Goal: Use online tool/utility

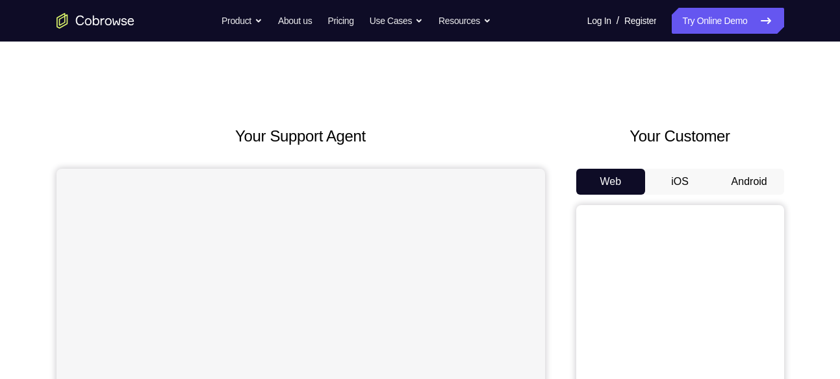
click at [749, 186] on button "Android" at bounding box center [748, 182] width 69 height 26
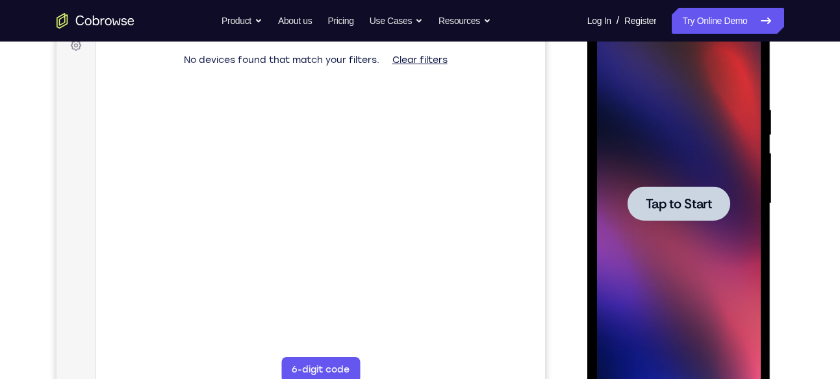
click at [693, 207] on span "Tap to Start" at bounding box center [679, 203] width 66 height 13
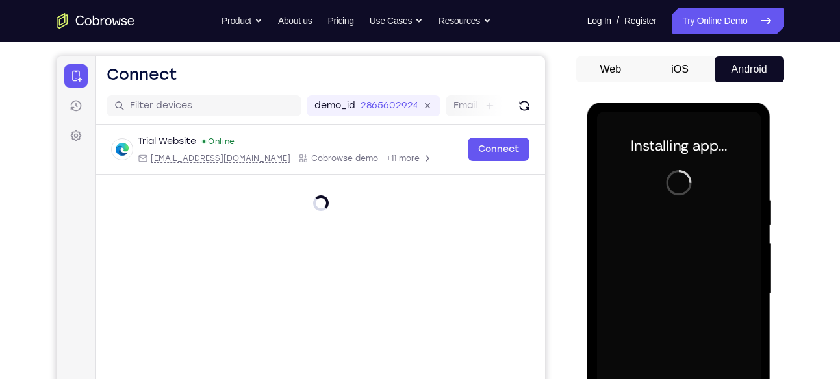
scroll to position [110, 0]
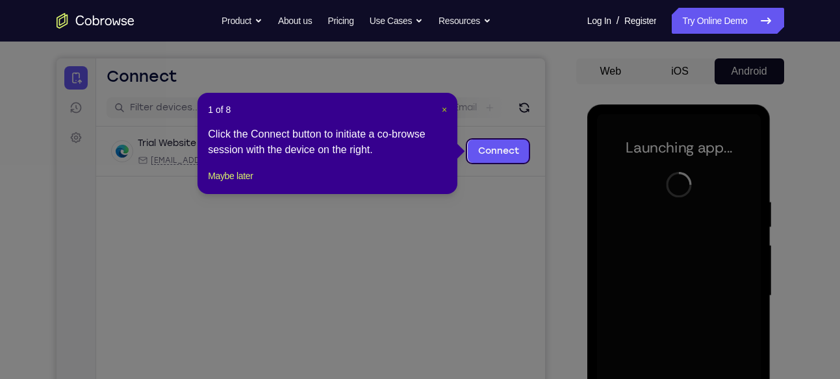
drag, startPoint x: 441, startPoint y: 112, endPoint x: 403, endPoint y: 63, distance: 62.0
click at [442, 112] on span "×" at bounding box center [444, 110] width 5 height 10
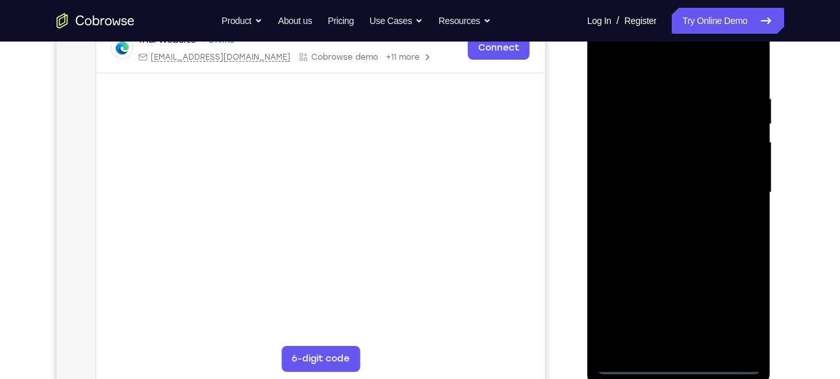
scroll to position [214, 0]
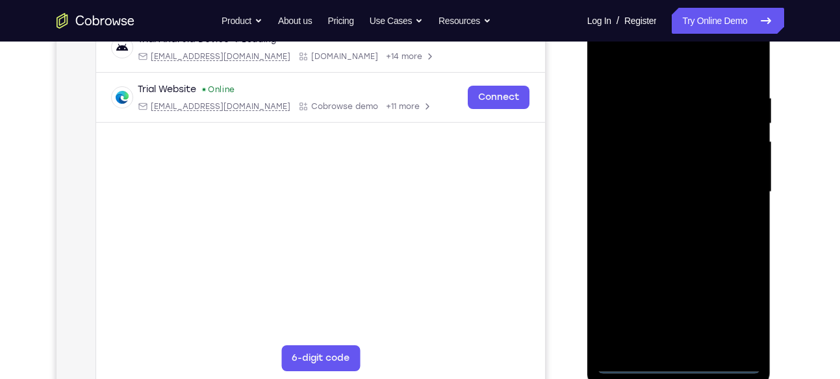
click at [675, 365] on div at bounding box center [679, 192] width 164 height 364
click at [735, 311] on div at bounding box center [679, 192] width 164 height 364
click at [637, 68] on div at bounding box center [679, 192] width 164 height 364
click at [731, 179] on div at bounding box center [679, 192] width 164 height 364
click at [667, 216] on div at bounding box center [679, 192] width 164 height 364
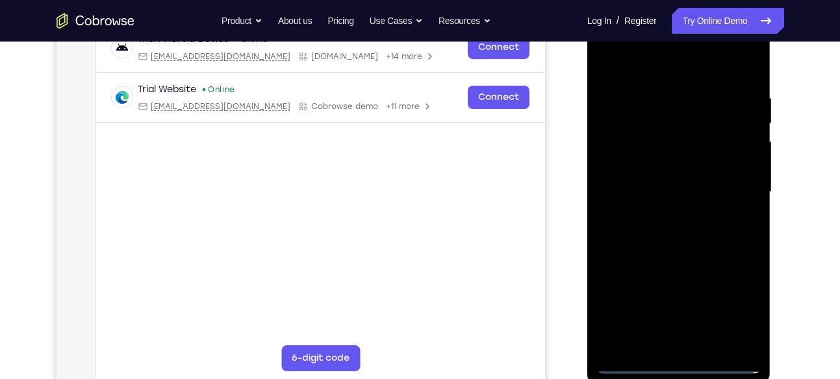
click at [668, 177] on div at bounding box center [679, 192] width 164 height 364
click at [672, 162] on div at bounding box center [679, 192] width 164 height 364
click at [678, 190] on div at bounding box center [679, 192] width 164 height 364
click at [697, 244] on div at bounding box center [679, 192] width 164 height 364
drag, startPoint x: 675, startPoint y: 69, endPoint x: 666, endPoint y: -47, distance: 116.6
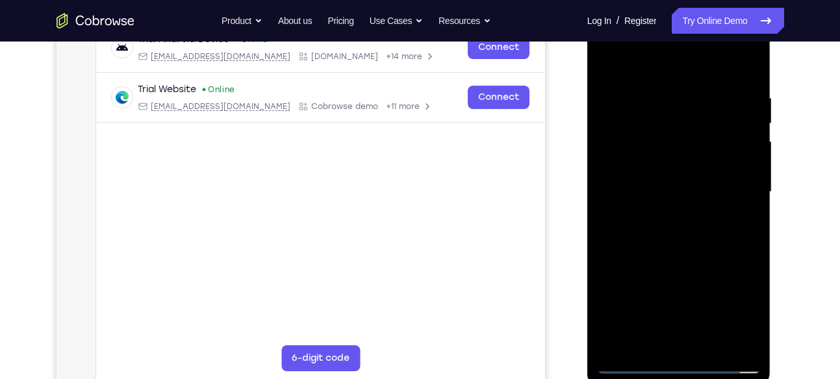
click at [666, 1] on html "Online web based iOS Simulators and Android Emulators. Run iPhone, iPad, Mobile…" at bounding box center [679, 196] width 185 height 390
click at [707, 344] on div at bounding box center [679, 192] width 164 height 364
click at [692, 264] on div at bounding box center [679, 192] width 164 height 364
click at [674, 173] on div at bounding box center [679, 192] width 164 height 364
click at [611, 67] on div at bounding box center [679, 192] width 164 height 364
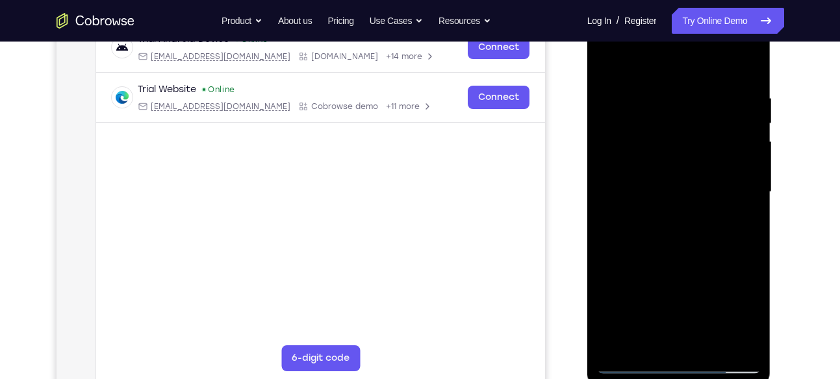
scroll to position [214, 0]
click at [612, 56] on div at bounding box center [679, 193] width 164 height 364
click at [655, 90] on div at bounding box center [679, 193] width 164 height 364
click at [729, 342] on div at bounding box center [679, 193] width 164 height 364
click at [736, 221] on div at bounding box center [679, 193] width 164 height 364
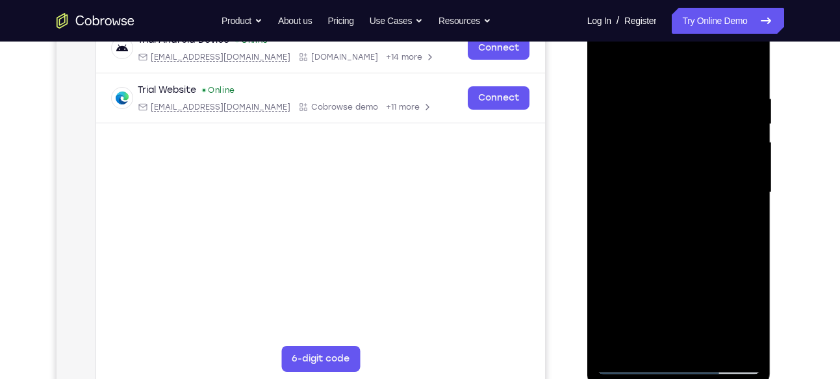
click at [739, 198] on div at bounding box center [679, 193] width 164 height 364
click at [745, 179] on div at bounding box center [679, 193] width 164 height 364
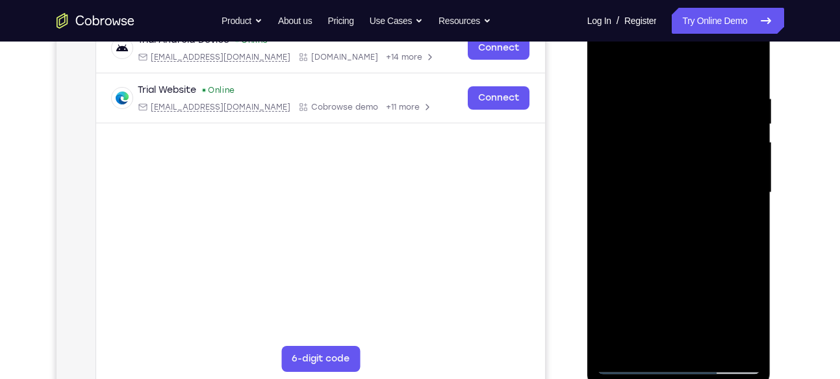
click at [745, 179] on div at bounding box center [679, 193] width 164 height 364
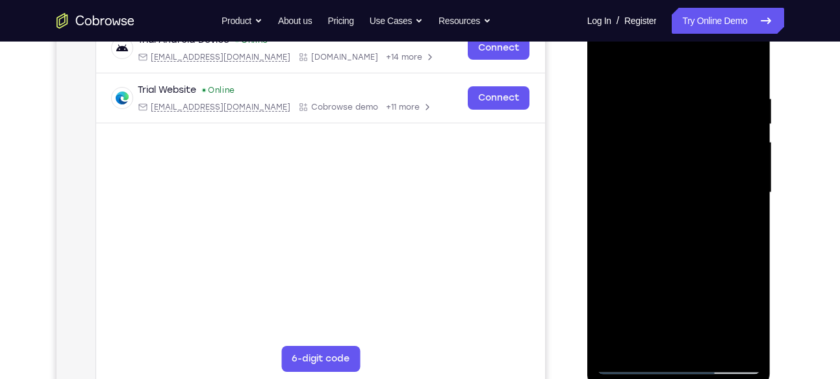
click at [745, 179] on div at bounding box center [679, 193] width 164 height 364
click at [607, 228] on div at bounding box center [679, 193] width 164 height 364
click at [611, 223] on div at bounding box center [679, 193] width 164 height 364
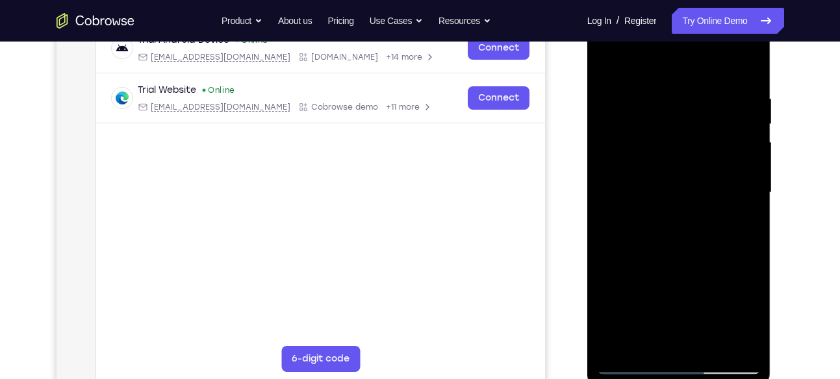
click at [757, 282] on div at bounding box center [679, 193] width 164 height 364
click at [750, 259] on div at bounding box center [679, 193] width 164 height 364
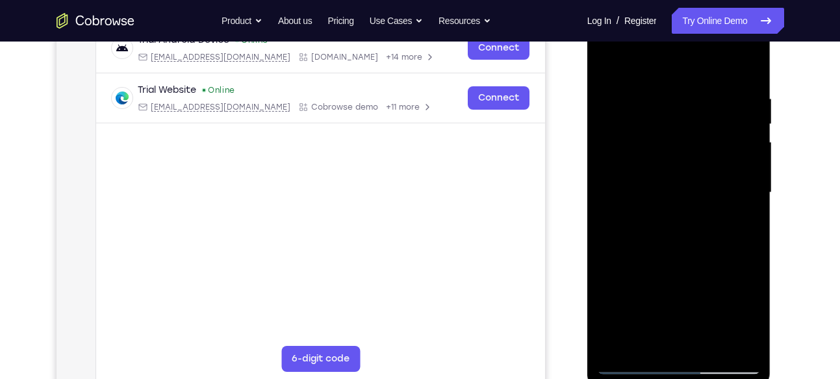
click at [610, 301] on div at bounding box center [679, 193] width 164 height 364
click at [756, 237] on div at bounding box center [679, 193] width 164 height 364
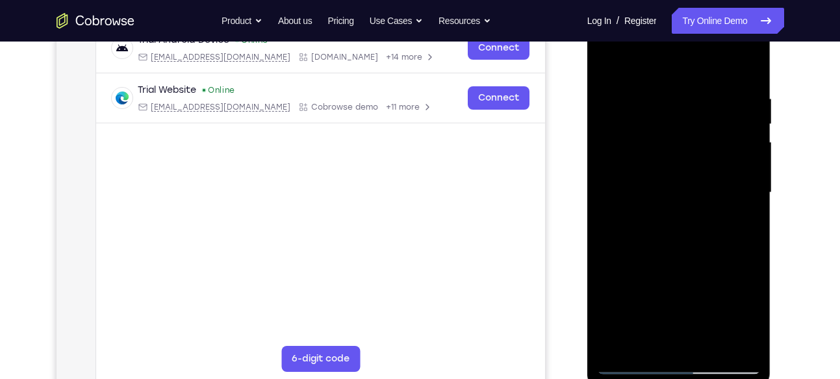
click at [756, 237] on div at bounding box center [679, 193] width 164 height 364
click at [609, 241] on div at bounding box center [679, 193] width 164 height 364
click at [747, 234] on div at bounding box center [679, 193] width 164 height 364
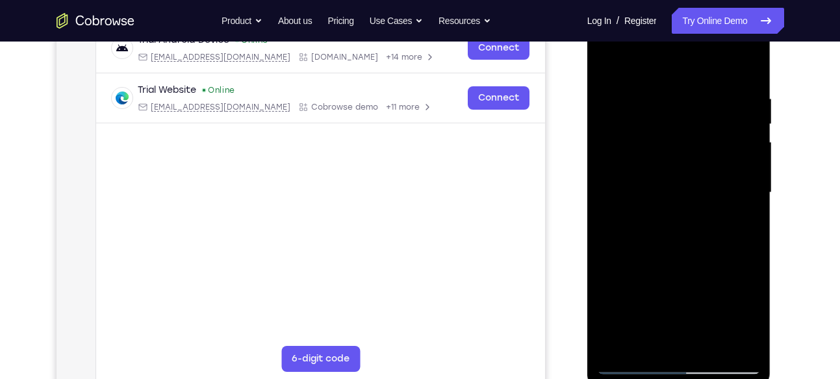
click at [747, 215] on div at bounding box center [679, 193] width 164 height 364
click at [751, 245] on div at bounding box center [679, 193] width 164 height 364
click at [750, 258] on div at bounding box center [679, 193] width 164 height 364
click at [748, 235] on div at bounding box center [679, 193] width 164 height 364
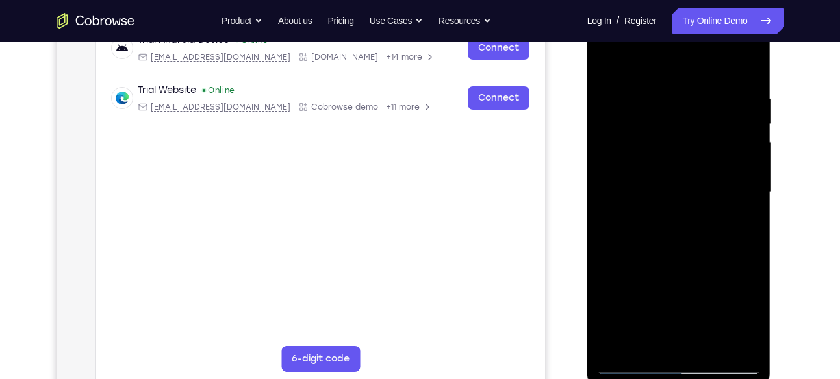
click at [748, 235] on div at bounding box center [679, 193] width 164 height 364
click at [609, 220] on div at bounding box center [679, 193] width 164 height 364
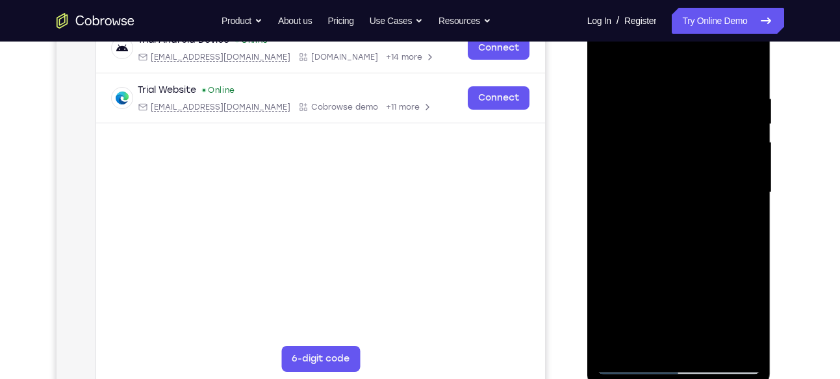
click at [609, 220] on div at bounding box center [679, 193] width 164 height 364
click at [752, 199] on div at bounding box center [679, 193] width 164 height 364
click at [751, 199] on div at bounding box center [679, 193] width 164 height 364
click at [752, 199] on div at bounding box center [679, 193] width 164 height 364
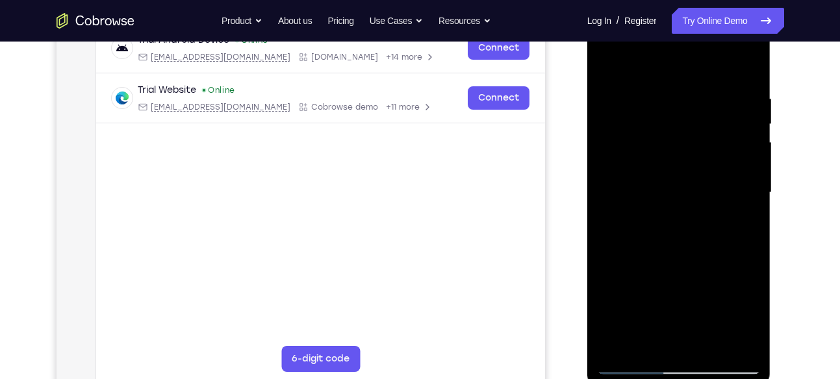
click at [752, 199] on div at bounding box center [679, 193] width 164 height 364
click at [607, 198] on div at bounding box center [679, 193] width 164 height 364
click at [746, 175] on div at bounding box center [679, 193] width 164 height 364
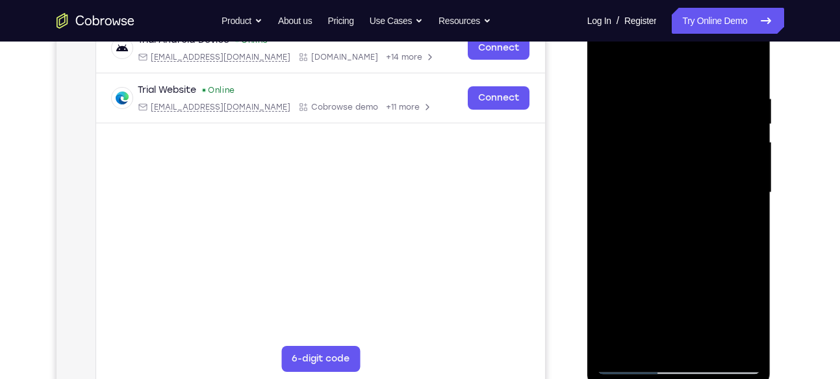
click at [746, 175] on div at bounding box center [679, 193] width 164 height 364
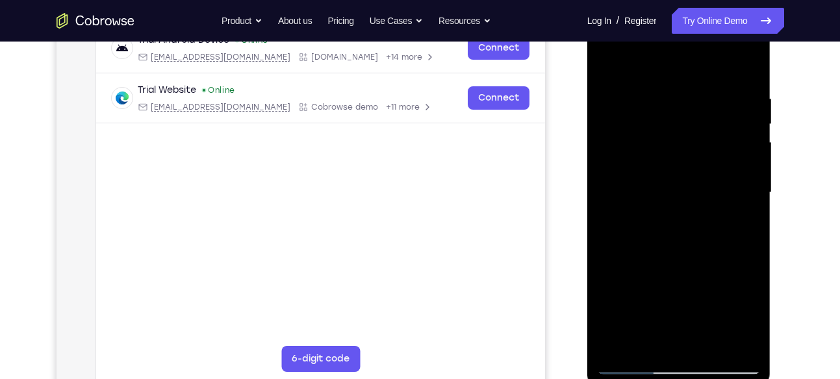
drag, startPoint x: 631, startPoint y: 251, endPoint x: 852, endPoint y: 165, distance: 236.9
click at [772, 165] on html "Online web based iOS Simulators and Android Emulators. Run iPhone, iPad, Mobile…" at bounding box center [679, 196] width 185 height 390
drag, startPoint x: 612, startPoint y: 216, endPoint x: 852, endPoint y: 212, distance: 239.7
click at [772, 212] on html "Online web based iOS Simulators and Android Emulators. Run iPhone, iPad, Mobile…" at bounding box center [679, 196] width 185 height 390
click at [748, 172] on div at bounding box center [679, 193] width 164 height 364
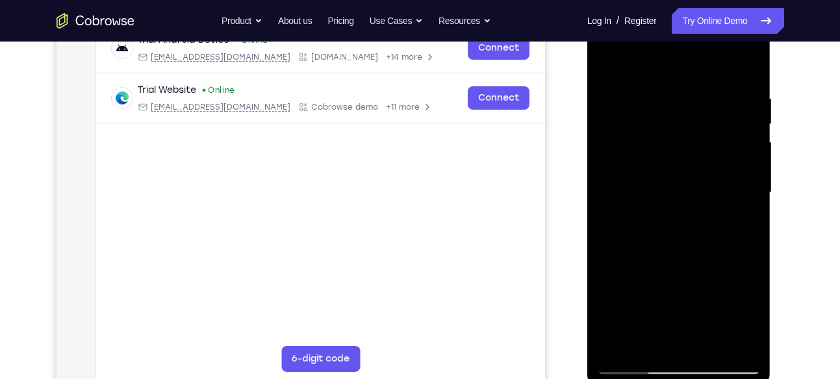
click at [748, 172] on div at bounding box center [679, 193] width 164 height 364
drag, startPoint x: 615, startPoint y: 190, endPoint x: 852, endPoint y: 206, distance: 237.0
click at [772, 206] on html "Online web based iOS Simulators and Android Emulators. Run iPhone, iPad, Mobile…" at bounding box center [679, 196] width 185 height 390
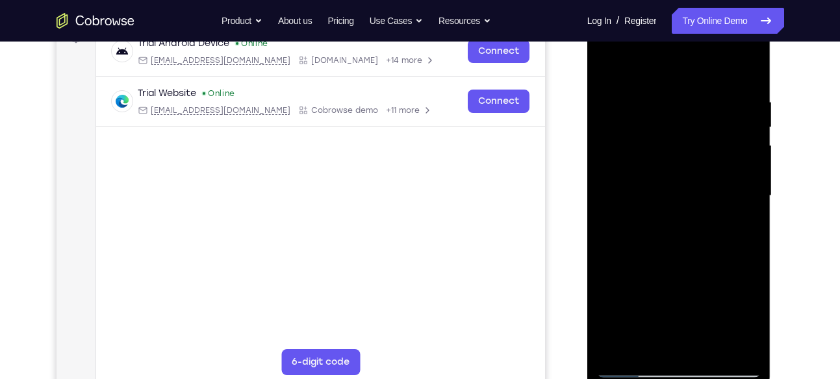
click at [748, 161] on div at bounding box center [679, 196] width 164 height 364
click at [740, 169] on div at bounding box center [679, 196] width 164 height 364
click at [748, 183] on div at bounding box center [679, 196] width 164 height 364
click at [750, 189] on div at bounding box center [679, 196] width 164 height 364
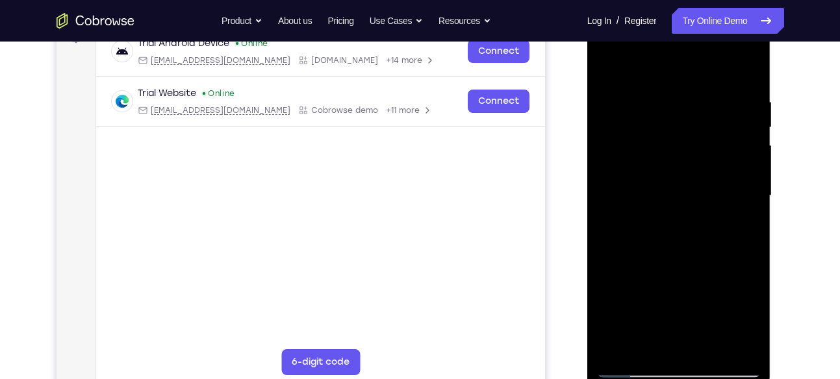
click at [750, 189] on div at bounding box center [679, 196] width 164 height 364
click at [611, 205] on div at bounding box center [679, 196] width 164 height 364
click at [737, 175] on div at bounding box center [679, 196] width 164 height 364
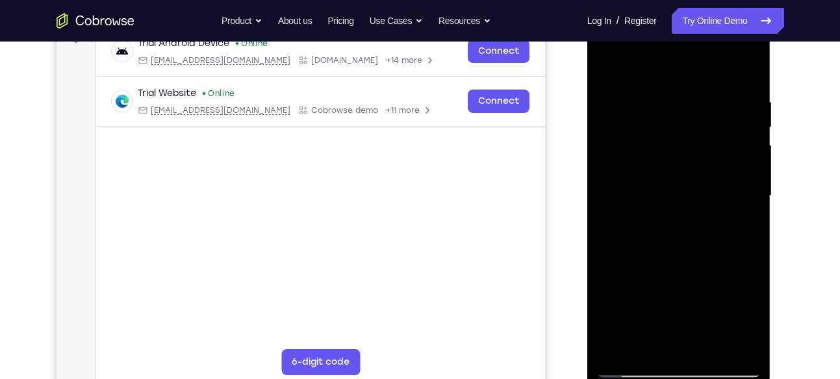
click at [750, 176] on div at bounding box center [679, 196] width 164 height 364
click at [746, 71] on div at bounding box center [679, 196] width 164 height 364
click at [713, 346] on div at bounding box center [679, 196] width 164 height 364
click at [610, 66] on div at bounding box center [679, 196] width 164 height 364
click at [747, 65] on div at bounding box center [679, 196] width 164 height 364
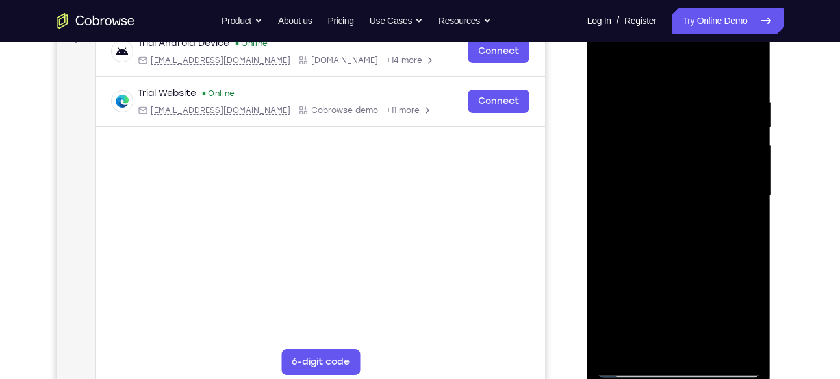
scroll to position [210, 0]
click at [611, 65] on div at bounding box center [679, 197] width 164 height 364
drag, startPoint x: 681, startPoint y: 134, endPoint x: 643, endPoint y: 397, distance: 265.2
click at [643, 379] on html "Online web based iOS Simulators and Android Emulators. Run iPhone, iPad, Mobile…" at bounding box center [679, 200] width 185 height 390
drag, startPoint x: 694, startPoint y: 139, endPoint x: 681, endPoint y: 378, distance: 239.4
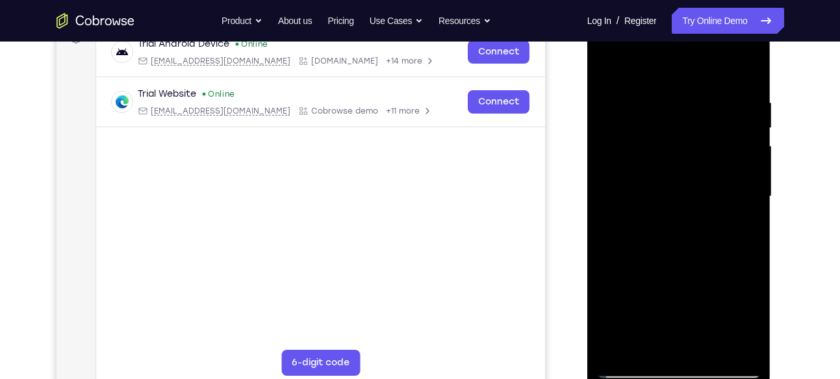
click at [681, 379] on div at bounding box center [679, 198] width 184 height 387
click at [670, 95] on div at bounding box center [679, 197] width 164 height 364
click at [746, 127] on div at bounding box center [679, 197] width 164 height 364
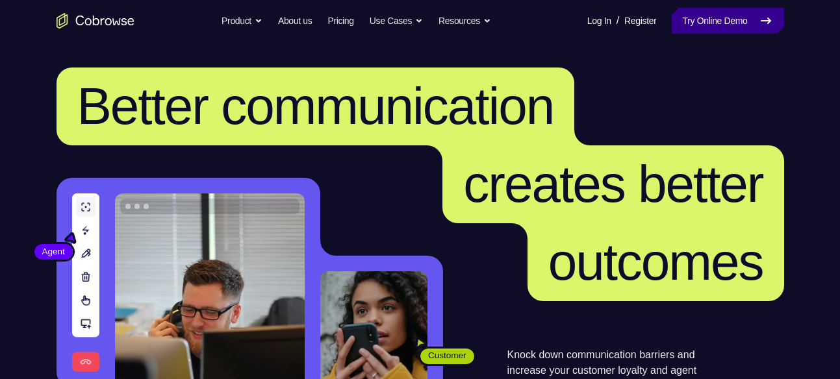
click at [709, 20] on link "Try Online Demo" at bounding box center [728, 21] width 112 height 26
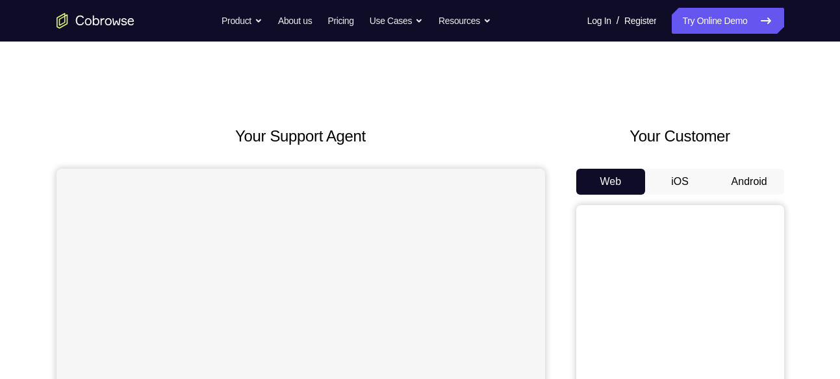
click at [771, 185] on button "Android" at bounding box center [748, 182] width 69 height 26
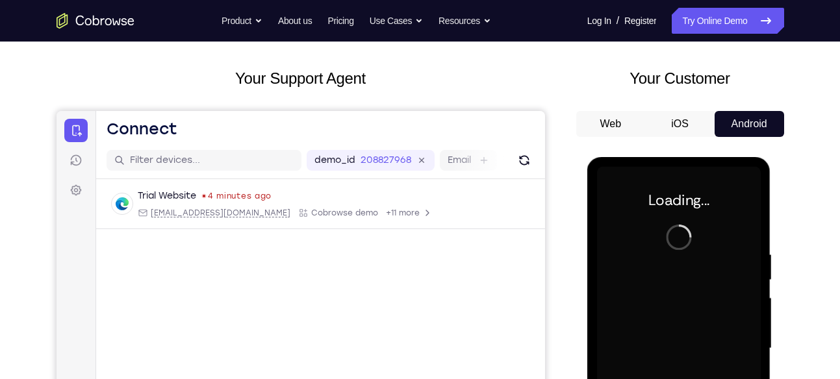
scroll to position [56, 0]
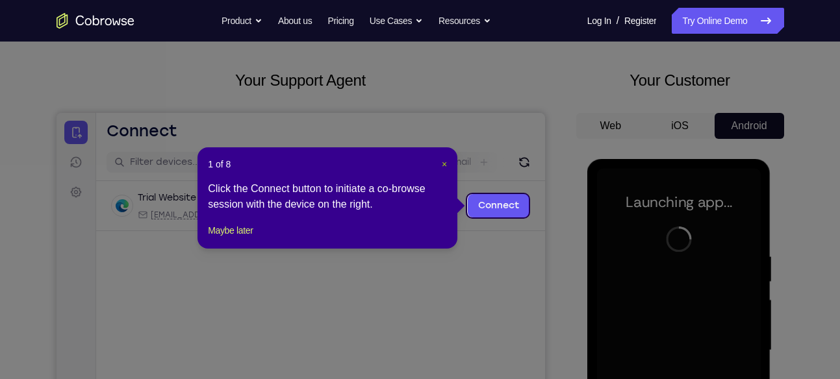
drag, startPoint x: 442, startPoint y: 159, endPoint x: 486, endPoint y: 97, distance: 76.4
click at [442, 159] on span "×" at bounding box center [444, 164] width 5 height 10
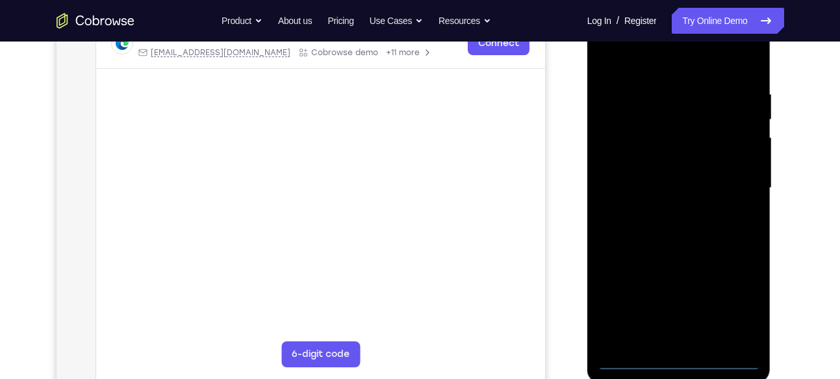
scroll to position [214, 0]
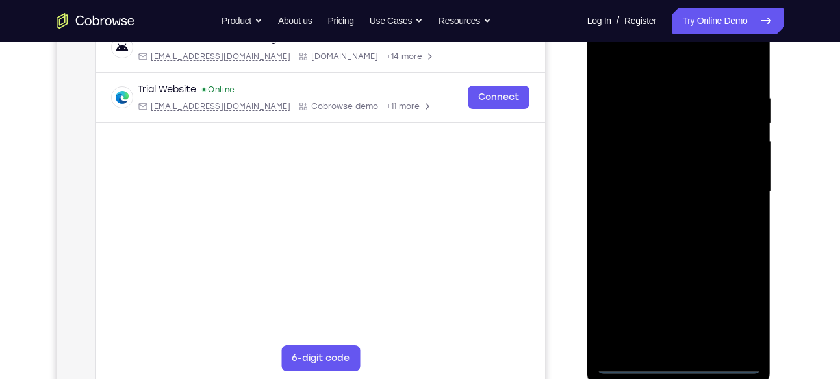
click at [684, 369] on div at bounding box center [679, 192] width 164 height 364
click at [735, 310] on div at bounding box center [679, 192] width 164 height 364
click at [668, 64] on div at bounding box center [679, 192] width 164 height 364
click at [737, 186] on div at bounding box center [679, 192] width 164 height 364
click at [664, 215] on div at bounding box center [679, 192] width 164 height 364
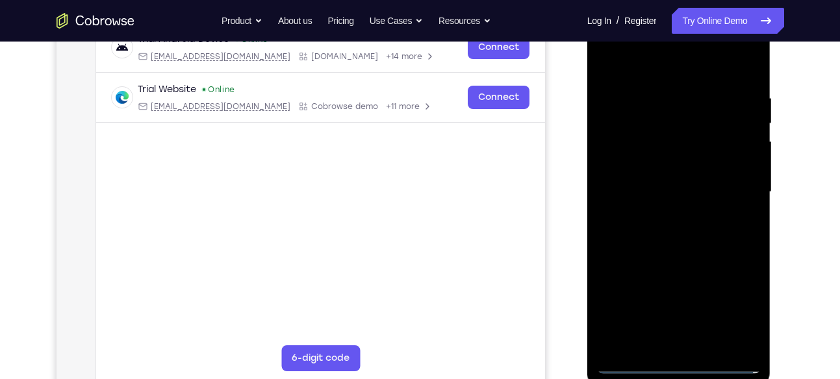
click at [677, 183] on div at bounding box center [679, 192] width 164 height 364
click at [675, 165] on div at bounding box center [679, 192] width 164 height 364
click at [688, 190] on div at bounding box center [679, 192] width 164 height 364
click at [671, 246] on div at bounding box center [679, 192] width 164 height 364
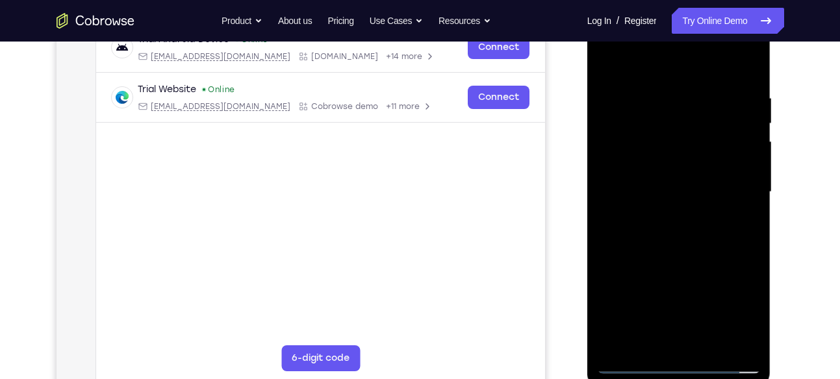
click at [671, 246] on div at bounding box center [679, 192] width 164 height 364
drag, startPoint x: 671, startPoint y: 246, endPoint x: 660, endPoint y: 101, distance: 144.6
click at [660, 101] on div at bounding box center [679, 192] width 164 height 364
drag, startPoint x: 686, startPoint y: 230, endPoint x: 687, endPoint y: 106, distance: 124.1
click at [687, 106] on div at bounding box center [679, 192] width 164 height 364
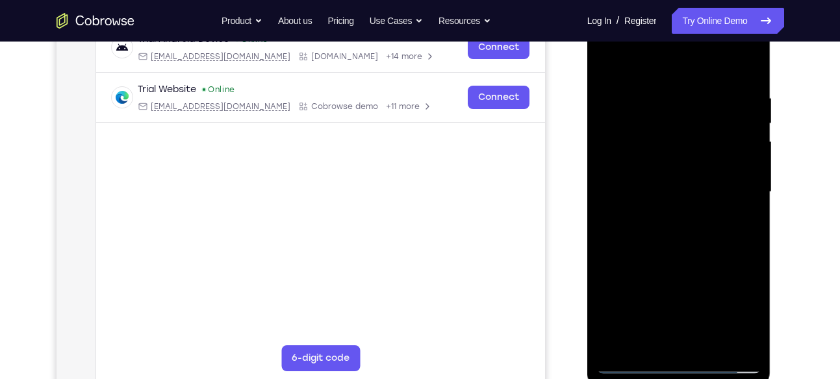
drag, startPoint x: 710, startPoint y: 250, endPoint x: 711, endPoint y: 113, distance: 137.0
click at [711, 113] on div at bounding box center [679, 192] width 164 height 364
drag, startPoint x: 702, startPoint y: 233, endPoint x: 707, endPoint y: 94, distance: 139.1
click at [707, 94] on div at bounding box center [679, 192] width 164 height 364
drag, startPoint x: 707, startPoint y: 225, endPoint x: 730, endPoint y: 103, distance: 124.8
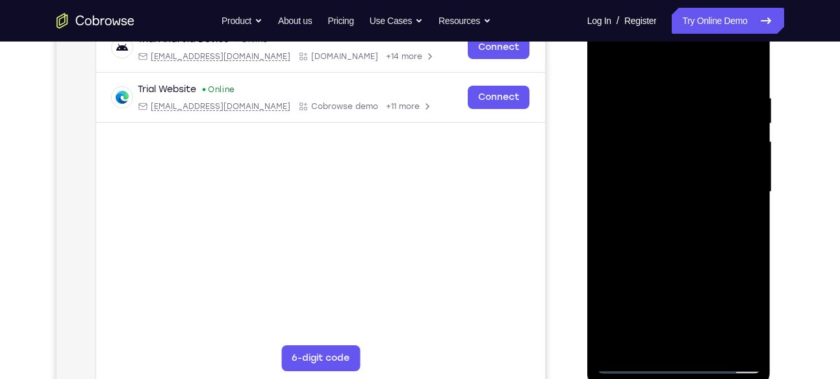
click at [730, 103] on div at bounding box center [679, 192] width 164 height 364
click at [707, 218] on div at bounding box center [679, 192] width 164 height 364
drag, startPoint x: 707, startPoint y: 218, endPoint x: 682, endPoint y: 125, distance: 95.6
click at [682, 125] on div at bounding box center [679, 192] width 164 height 364
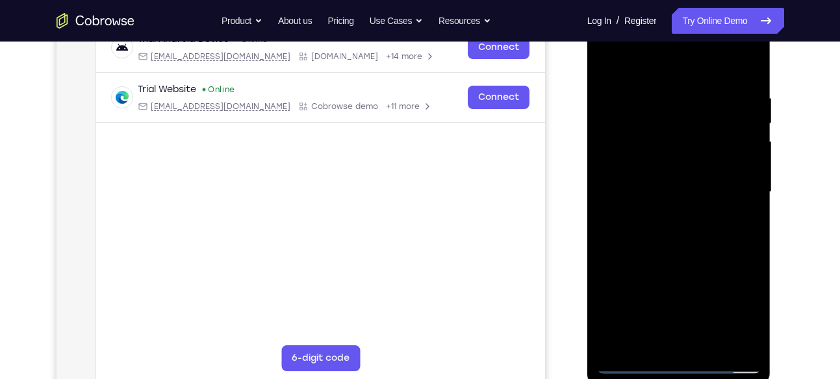
drag, startPoint x: 727, startPoint y: 168, endPoint x: 716, endPoint y: 266, distance: 98.1
click at [716, 266] on div at bounding box center [679, 192] width 164 height 364
click at [749, 170] on div at bounding box center [679, 192] width 164 height 364
drag, startPoint x: 749, startPoint y: 170, endPoint x: 735, endPoint y: 42, distance: 128.7
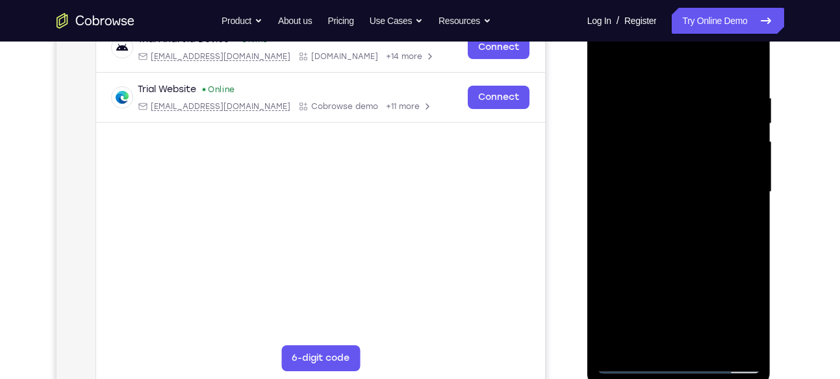
click at [735, 42] on div at bounding box center [679, 192] width 164 height 364
drag, startPoint x: 714, startPoint y: 238, endPoint x: 680, endPoint y: 65, distance: 176.0
click at [680, 65] on div at bounding box center [679, 192] width 164 height 364
drag, startPoint x: 698, startPoint y: 182, endPoint x: 680, endPoint y: 102, distance: 81.8
click at [680, 102] on div at bounding box center [679, 192] width 164 height 364
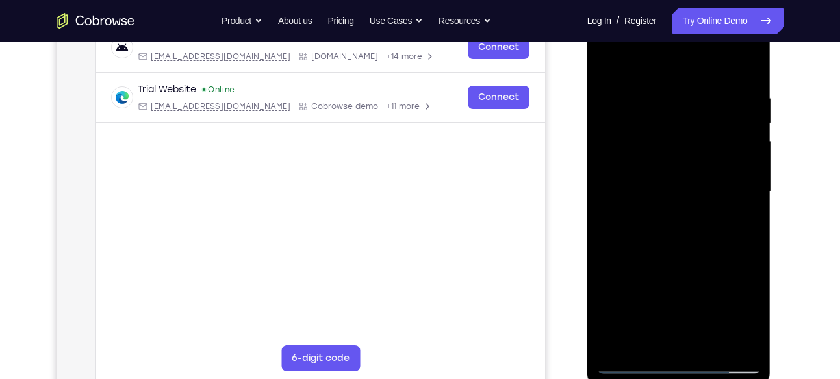
drag, startPoint x: 696, startPoint y: 270, endPoint x: 712, endPoint y: 116, distance: 154.7
click at [712, 116] on div at bounding box center [679, 192] width 164 height 364
drag, startPoint x: 700, startPoint y: 265, endPoint x: 718, endPoint y: 112, distance: 154.4
click at [718, 112] on div at bounding box center [679, 192] width 164 height 364
click at [715, 151] on div at bounding box center [679, 192] width 164 height 364
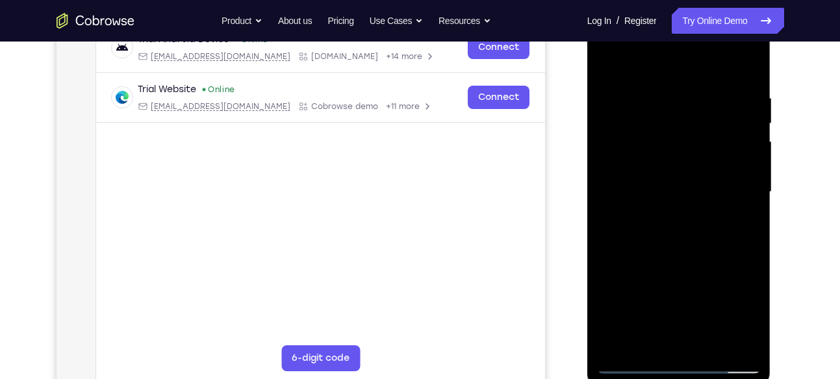
click at [715, 151] on div at bounding box center [679, 192] width 164 height 364
drag, startPoint x: 715, startPoint y: 151, endPoint x: 705, endPoint y: 47, distance: 104.4
click at [705, 47] on div at bounding box center [679, 192] width 164 height 364
drag, startPoint x: 705, startPoint y: 194, endPoint x: 707, endPoint y: 80, distance: 113.7
click at [707, 80] on div at bounding box center [679, 192] width 164 height 364
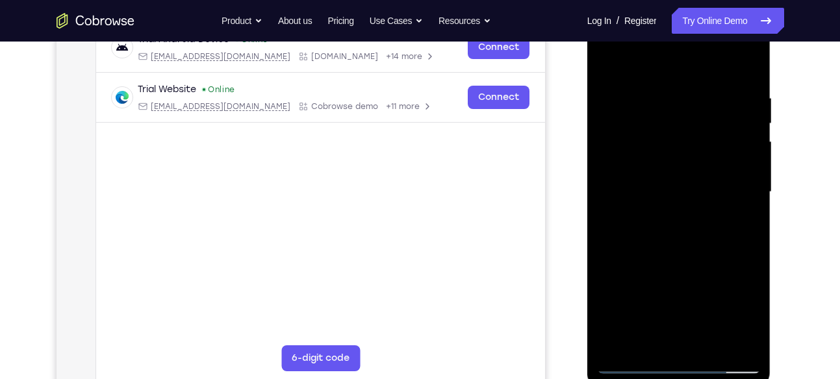
click at [703, 160] on div at bounding box center [679, 192] width 164 height 364
click at [605, 265] on div at bounding box center [679, 192] width 164 height 364
click at [608, 262] on div at bounding box center [679, 192] width 164 height 364
drag, startPoint x: 651, startPoint y: 267, endPoint x: 676, endPoint y: 123, distance: 145.6
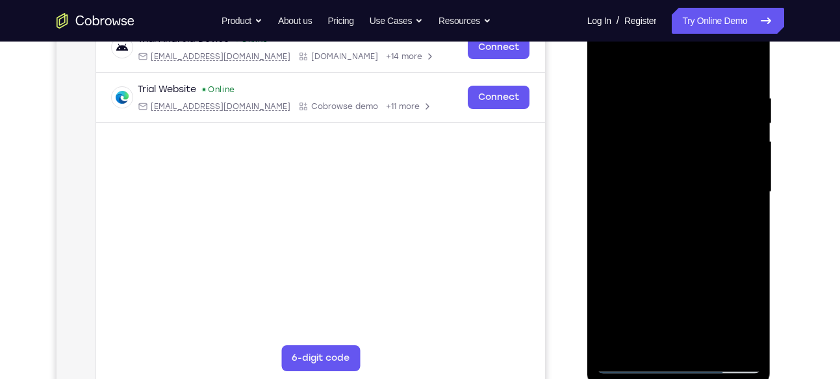
click at [676, 123] on div at bounding box center [679, 192] width 164 height 364
drag, startPoint x: 709, startPoint y: 229, endPoint x: 724, endPoint y: 82, distance: 147.6
click at [724, 82] on div at bounding box center [679, 192] width 164 height 364
drag, startPoint x: 716, startPoint y: 247, endPoint x: 732, endPoint y: 79, distance: 168.9
click at [732, 79] on div at bounding box center [679, 192] width 164 height 364
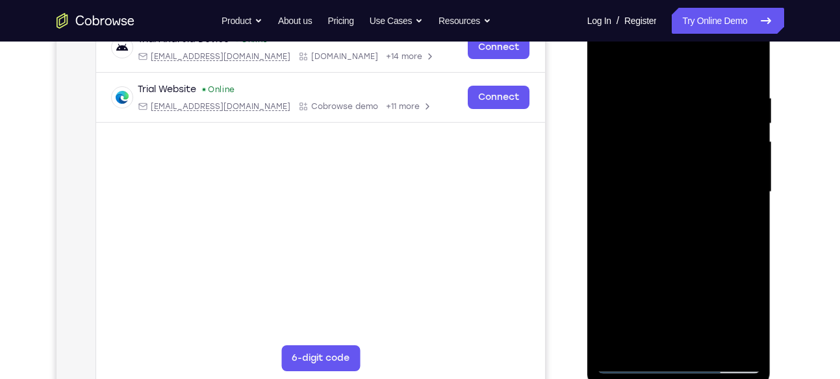
drag, startPoint x: 692, startPoint y: 240, endPoint x: 710, endPoint y: 133, distance: 108.7
click at [710, 133] on div at bounding box center [679, 192] width 164 height 364
click at [604, 257] on div at bounding box center [679, 192] width 164 height 364
drag, startPoint x: 704, startPoint y: 275, endPoint x: 716, endPoint y: 73, distance: 202.3
click at [716, 73] on div at bounding box center [679, 192] width 164 height 364
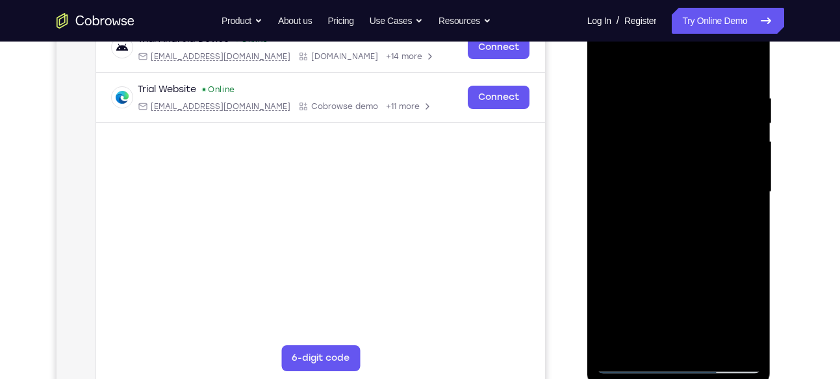
click at [708, 218] on div at bounding box center [679, 192] width 164 height 364
drag, startPoint x: 708, startPoint y: 218, endPoint x: 713, endPoint y: 63, distance: 155.3
click at [713, 63] on div at bounding box center [679, 192] width 164 height 364
drag, startPoint x: 703, startPoint y: 222, endPoint x: 733, endPoint y: 66, distance: 158.8
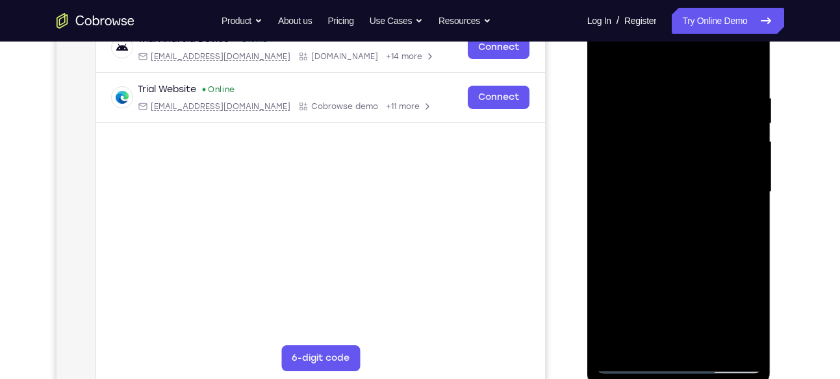
click at [733, 66] on div at bounding box center [679, 192] width 164 height 364
drag, startPoint x: 720, startPoint y: 203, endPoint x: 756, endPoint y: 46, distance: 161.3
click at [756, 46] on div at bounding box center [679, 192] width 164 height 364
drag, startPoint x: 713, startPoint y: 232, endPoint x: 766, endPoint y: 89, distance: 152.5
click at [766, 89] on div at bounding box center [679, 194] width 184 height 387
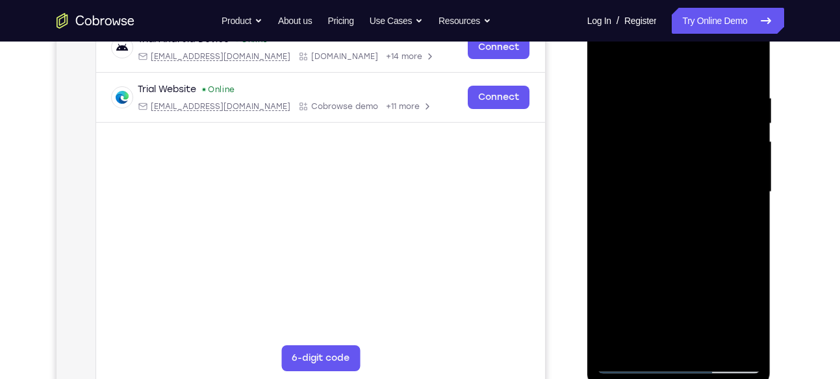
click at [608, 292] on div at bounding box center [679, 192] width 164 height 364
drag, startPoint x: 664, startPoint y: 294, endPoint x: 658, endPoint y: 92, distance: 202.1
click at [658, 92] on div at bounding box center [679, 192] width 164 height 364
drag, startPoint x: 692, startPoint y: 206, endPoint x: 670, endPoint y: 45, distance: 162.6
click at [670, 45] on div at bounding box center [679, 192] width 164 height 364
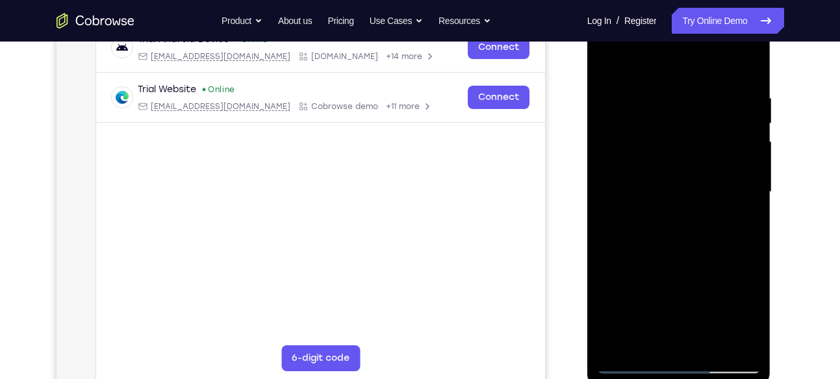
click at [612, 181] on div at bounding box center [679, 192] width 164 height 364
drag, startPoint x: 680, startPoint y: 255, endPoint x: 670, endPoint y: 124, distance: 131.6
click at [670, 124] on div at bounding box center [679, 192] width 164 height 364
click at [690, 186] on div at bounding box center [679, 192] width 164 height 364
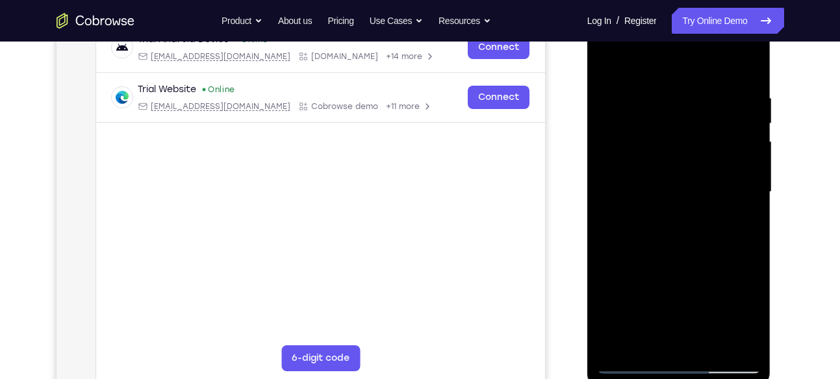
drag, startPoint x: 690, startPoint y: 186, endPoint x: 687, endPoint y: 90, distance: 96.8
click at [687, 90] on div at bounding box center [679, 192] width 164 height 364
click at [746, 127] on div at bounding box center [679, 192] width 164 height 364
click at [750, 128] on div at bounding box center [679, 192] width 164 height 364
drag, startPoint x: 668, startPoint y: 147, endPoint x: 671, endPoint y: 3, distance: 144.9
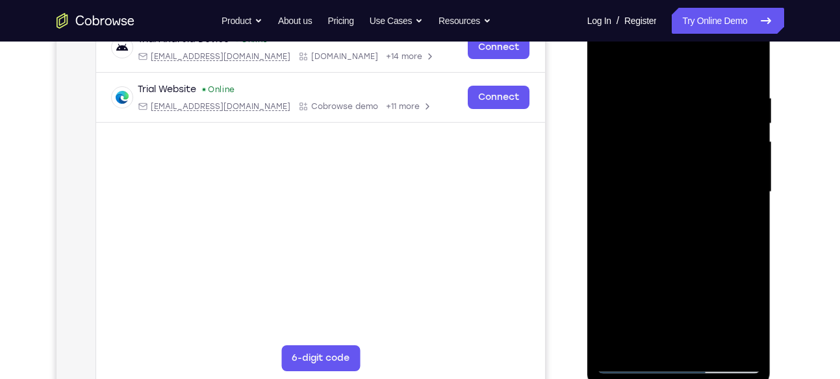
click at [671, 3] on div at bounding box center [679, 194] width 184 height 387
drag, startPoint x: 710, startPoint y: 220, endPoint x: 697, endPoint y: 51, distance: 169.4
click at [697, 51] on div at bounding box center [679, 192] width 164 height 364
drag, startPoint x: 697, startPoint y: 226, endPoint x: 698, endPoint y: 82, distance: 143.5
click at [698, 82] on div at bounding box center [679, 192] width 164 height 364
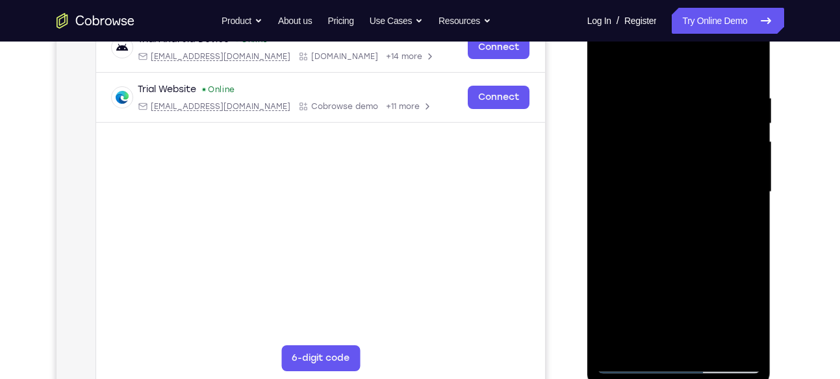
drag, startPoint x: 702, startPoint y: 260, endPoint x: 664, endPoint y: 116, distance: 149.7
click at [664, 116] on div at bounding box center [679, 192] width 164 height 364
click at [756, 144] on div at bounding box center [679, 192] width 164 height 364
drag, startPoint x: 711, startPoint y: 232, endPoint x: 771, endPoint y: 76, distance: 167.2
click at [771, 76] on div at bounding box center [679, 196] width 185 height 390
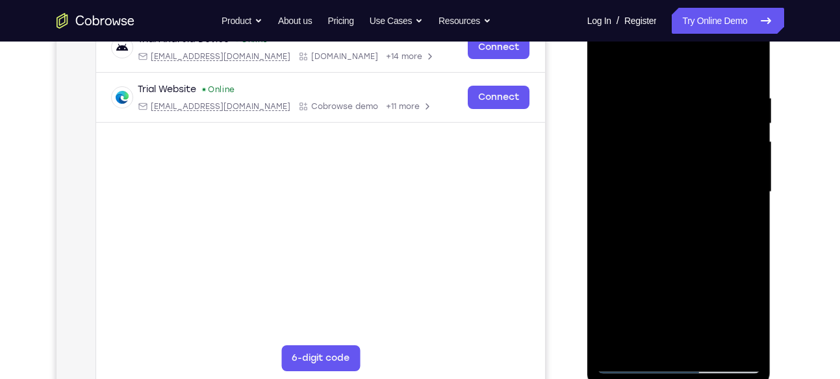
click at [703, 224] on div at bounding box center [679, 192] width 164 height 364
drag, startPoint x: 703, startPoint y: 224, endPoint x: 722, endPoint y: 54, distance: 171.3
click at [722, 54] on div at bounding box center [679, 192] width 164 height 364
drag, startPoint x: 703, startPoint y: 231, endPoint x: 708, endPoint y: 94, distance: 137.8
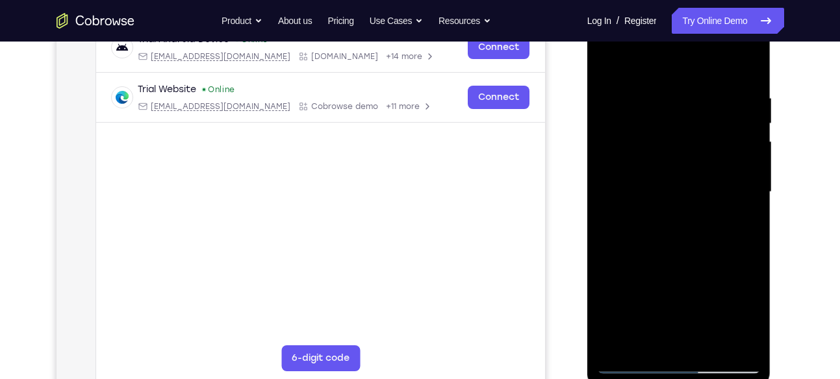
click at [708, 94] on div at bounding box center [679, 192] width 164 height 364
click at [712, 179] on div at bounding box center [679, 192] width 164 height 364
drag, startPoint x: 712, startPoint y: 179, endPoint x: 724, endPoint y: 4, distance: 175.1
click at [724, 4] on div at bounding box center [679, 194] width 184 height 387
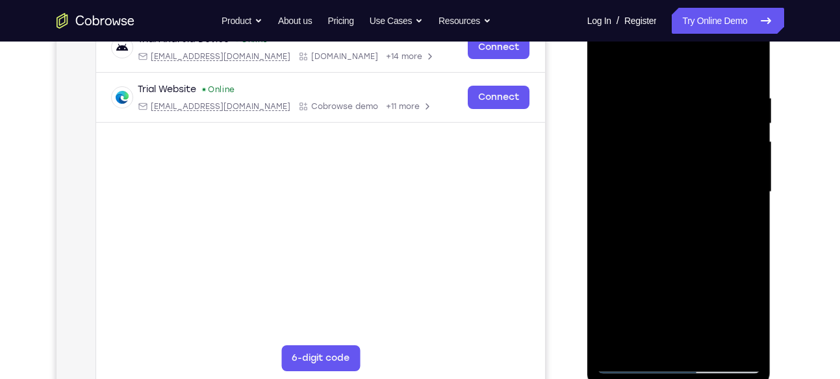
drag, startPoint x: 700, startPoint y: 222, endPoint x: 704, endPoint y: 87, distance: 135.2
click at [704, 87] on div at bounding box center [679, 192] width 164 height 364
drag, startPoint x: 706, startPoint y: 233, endPoint x: 729, endPoint y: 73, distance: 162.1
click at [729, 73] on div at bounding box center [679, 192] width 164 height 364
drag, startPoint x: 700, startPoint y: 229, endPoint x: 709, endPoint y: 81, distance: 147.8
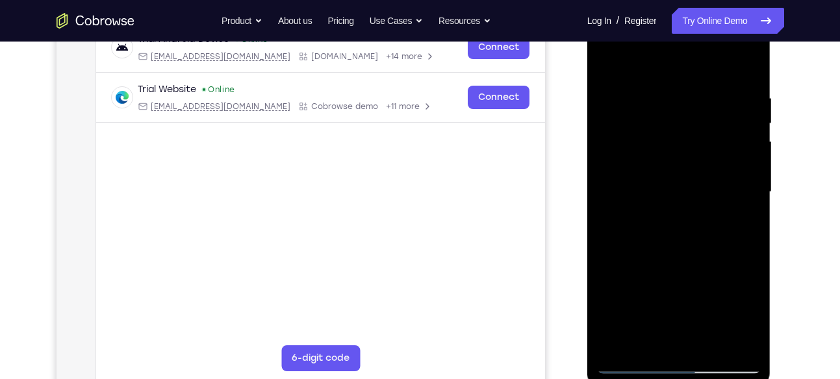
click at [709, 81] on div at bounding box center [679, 192] width 164 height 364
drag, startPoint x: 703, startPoint y: 242, endPoint x: 700, endPoint y: 71, distance: 170.2
click at [700, 71] on div at bounding box center [679, 192] width 164 height 364
drag, startPoint x: 702, startPoint y: 218, endPoint x: 699, endPoint y: 84, distance: 134.5
click at [699, 84] on div at bounding box center [679, 192] width 164 height 364
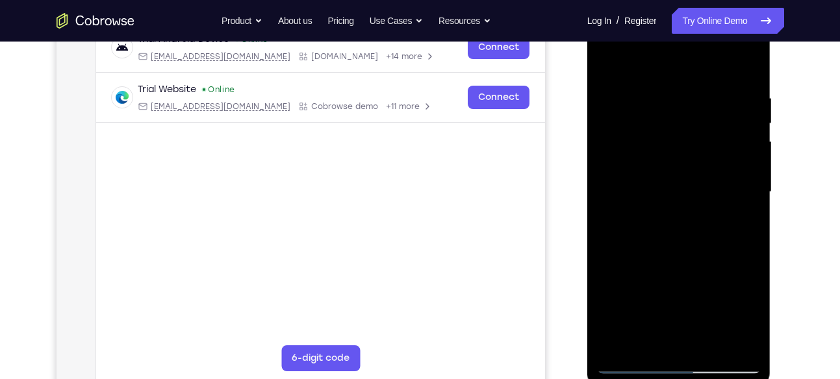
click at [701, 172] on div at bounding box center [679, 192] width 164 height 364
drag, startPoint x: 701, startPoint y: 172, endPoint x: 678, endPoint y: 34, distance: 140.3
click at [678, 34] on div at bounding box center [679, 192] width 164 height 364
drag, startPoint x: 696, startPoint y: 228, endPoint x: 691, endPoint y: 91, distance: 137.1
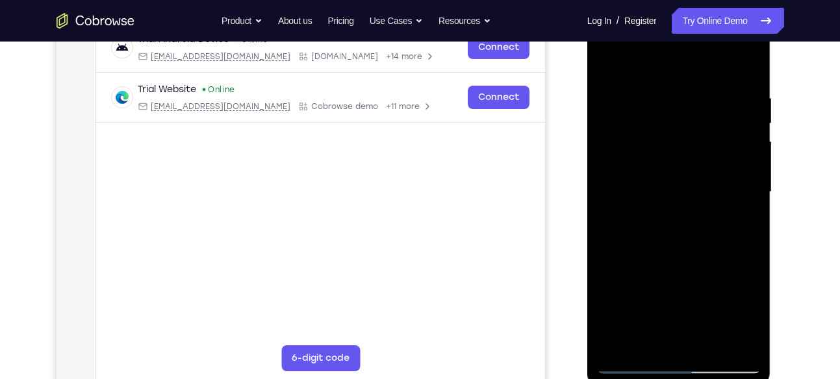
click at [691, 91] on div at bounding box center [679, 192] width 164 height 364
drag, startPoint x: 686, startPoint y: 286, endPoint x: 701, endPoint y: 144, distance: 143.1
click at [701, 144] on div at bounding box center [679, 192] width 164 height 364
drag, startPoint x: 699, startPoint y: 250, endPoint x: 733, endPoint y: 86, distance: 167.1
click at [733, 86] on div at bounding box center [679, 192] width 164 height 364
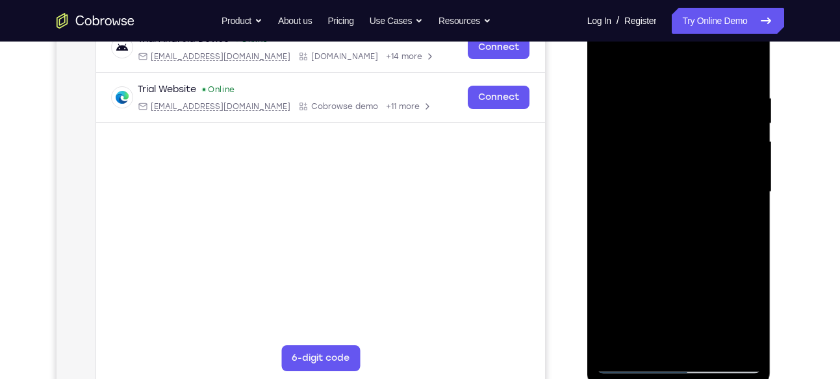
drag, startPoint x: 711, startPoint y: 202, endPoint x: 707, endPoint y: 143, distance: 59.2
click at [707, 143] on div at bounding box center [679, 192] width 164 height 364
click at [751, 132] on div at bounding box center [679, 192] width 164 height 364
drag, startPoint x: 731, startPoint y: 166, endPoint x: 726, endPoint y: 229, distance: 62.6
click at [726, 229] on div at bounding box center [679, 192] width 164 height 364
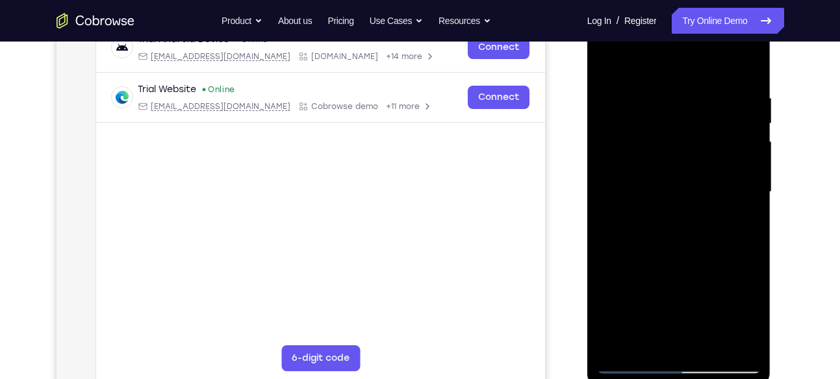
click at [748, 157] on div at bounding box center [679, 192] width 164 height 364
click at [753, 160] on div at bounding box center [679, 192] width 164 height 364
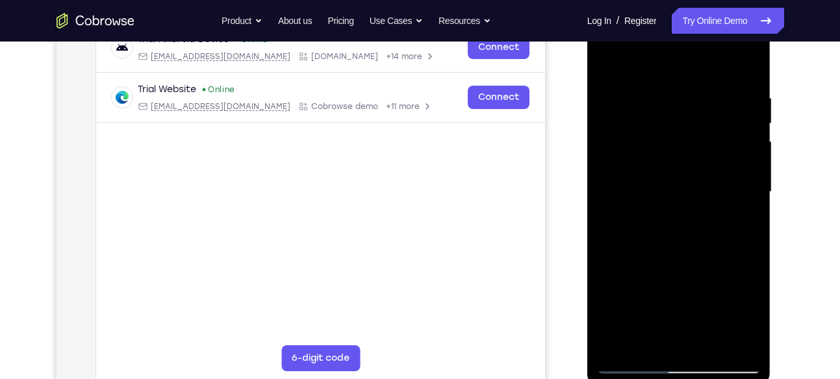
click at [707, 346] on div at bounding box center [679, 192] width 164 height 364
click at [701, 265] on div at bounding box center [679, 192] width 164 height 364
click at [672, 173] on div at bounding box center [679, 192] width 164 height 364
click at [661, 310] on div at bounding box center [679, 192] width 164 height 364
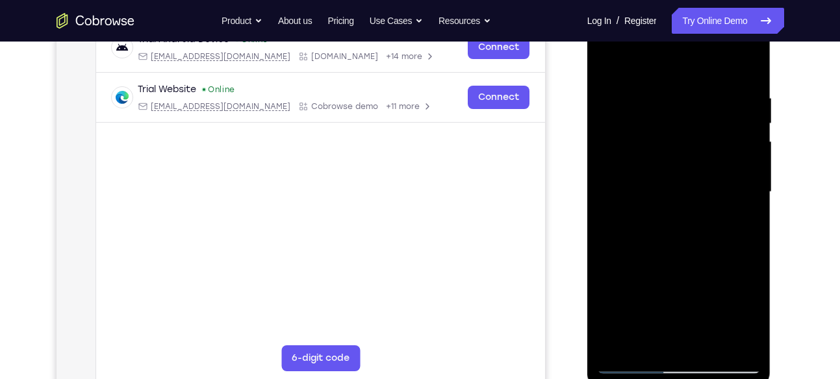
click at [637, 360] on div at bounding box center [679, 192] width 164 height 364
click at [704, 250] on div at bounding box center [679, 192] width 164 height 364
click at [644, 230] on div at bounding box center [679, 192] width 164 height 364
drag, startPoint x: 732, startPoint y: 143, endPoint x: 740, endPoint y: 248, distance: 105.6
click at [740, 248] on div at bounding box center [679, 192] width 164 height 364
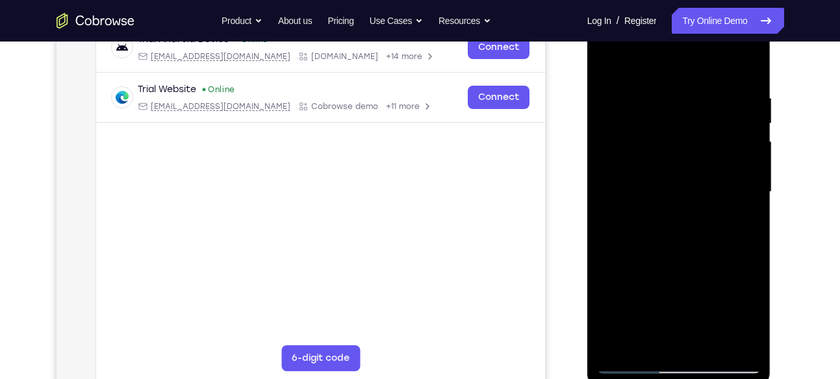
click at [690, 260] on div at bounding box center [679, 192] width 164 height 364
click at [637, 365] on div at bounding box center [679, 192] width 164 height 364
click at [703, 260] on div at bounding box center [679, 192] width 164 height 364
click at [696, 244] on div at bounding box center [679, 192] width 164 height 364
click at [607, 69] on div at bounding box center [679, 192] width 164 height 364
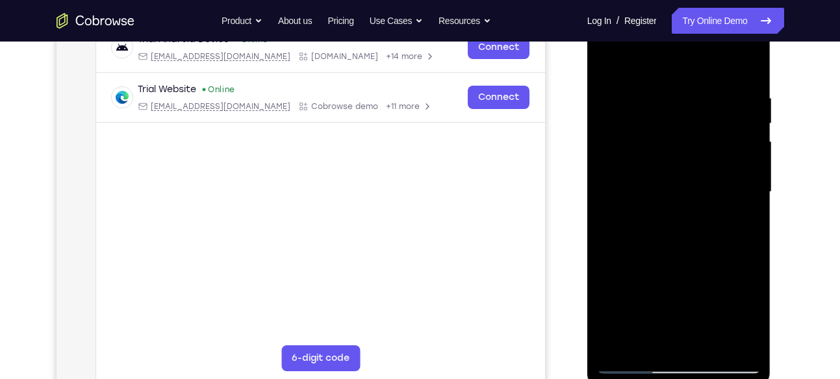
click at [744, 148] on div at bounding box center [679, 192] width 164 height 364
click at [668, 86] on div at bounding box center [679, 192] width 164 height 364
click at [611, 62] on div at bounding box center [679, 192] width 164 height 364
click at [611, 57] on div at bounding box center [679, 192] width 164 height 364
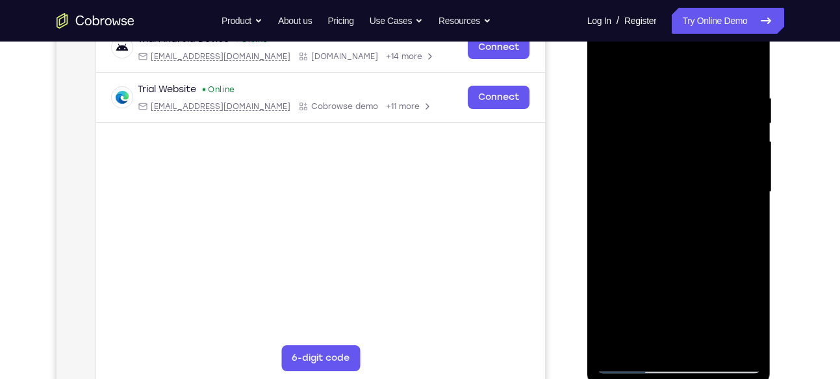
click at [740, 344] on div at bounding box center [679, 192] width 164 height 364
click at [625, 266] on div at bounding box center [679, 192] width 164 height 364
click at [724, 319] on div at bounding box center [679, 192] width 164 height 364
click at [615, 134] on div at bounding box center [679, 192] width 164 height 364
click at [609, 60] on div at bounding box center [679, 192] width 164 height 364
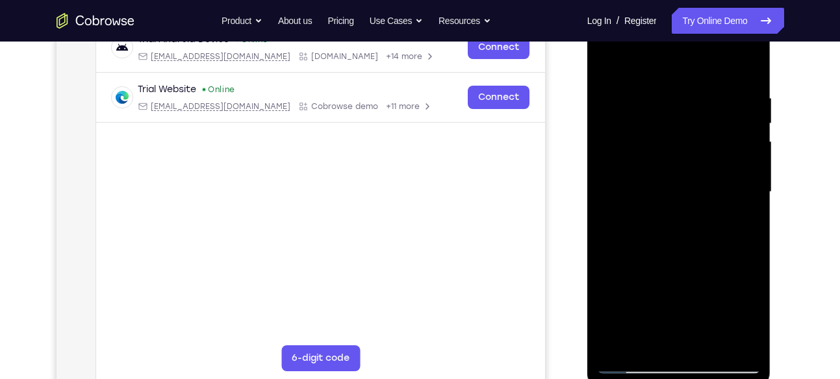
click at [618, 134] on div at bounding box center [679, 192] width 164 height 364
click at [638, 300] on div at bounding box center [679, 192] width 164 height 364
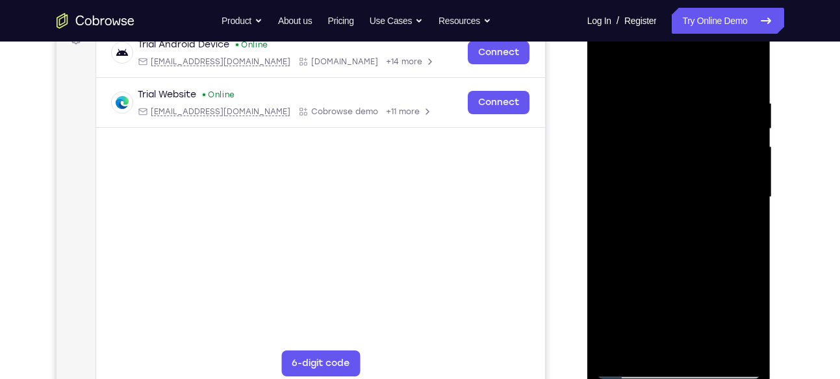
scroll to position [208, 0]
drag, startPoint x: 700, startPoint y: 310, endPoint x: 698, endPoint y: 223, distance: 86.4
click at [698, 223] on div at bounding box center [679, 198] width 164 height 364
click at [718, 266] on div at bounding box center [679, 198] width 164 height 364
click at [614, 117] on div at bounding box center [679, 198] width 164 height 364
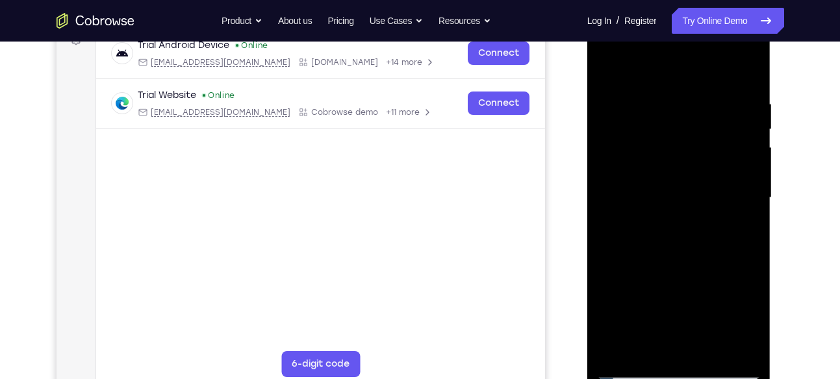
drag, startPoint x: 648, startPoint y: 127, endPoint x: 635, endPoint y: 209, distance: 82.9
click at [635, 209] on div at bounding box center [679, 198] width 164 height 364
click at [623, 90] on div at bounding box center [679, 198] width 164 height 364
click at [609, 65] on div at bounding box center [679, 199] width 164 height 364
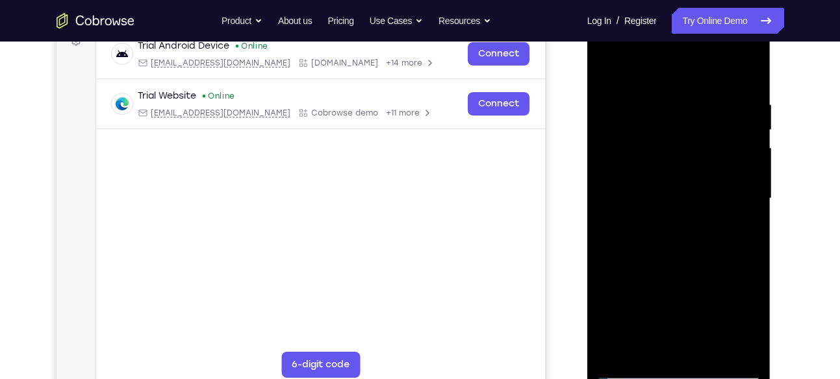
click at [609, 65] on div at bounding box center [679, 199] width 164 height 364
click at [618, 349] on div at bounding box center [679, 199] width 164 height 364
drag, startPoint x: 711, startPoint y: 123, endPoint x: 702, endPoint y: 412, distance: 289.2
click at [702, 379] on html "Online web based iOS Simulators and Android Emulators. Run iPhone, iPad, Mobile…" at bounding box center [679, 202] width 185 height 390
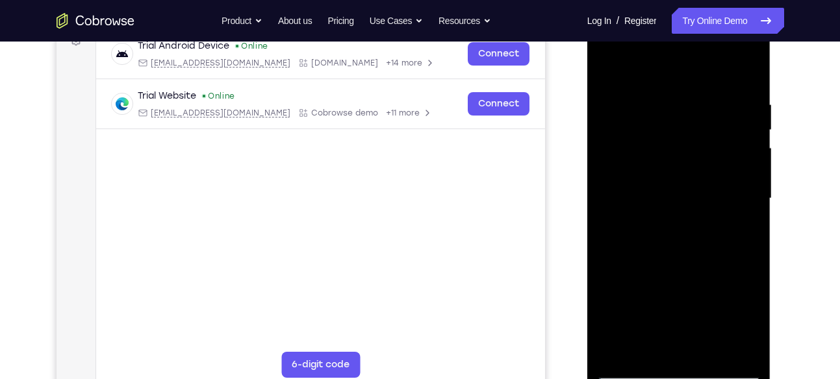
click at [664, 90] on div at bounding box center [679, 199] width 164 height 364
click at [749, 299] on div at bounding box center [679, 199] width 164 height 364
click at [748, 288] on div at bounding box center [679, 199] width 164 height 364
